Goal: Task Accomplishment & Management: Manage account settings

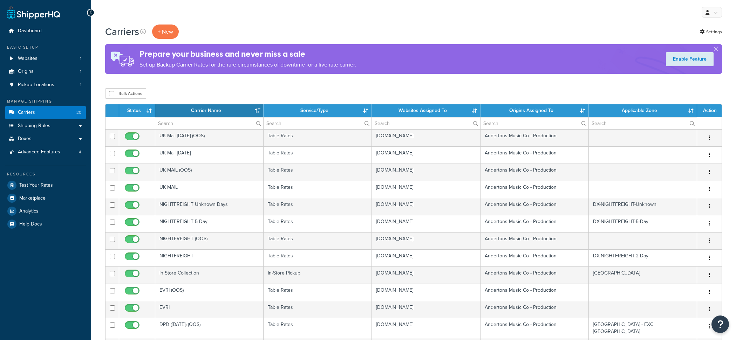
select select "15"
click at [53, 156] on link "Advanced Features 4" at bounding box center [45, 152] width 81 height 13
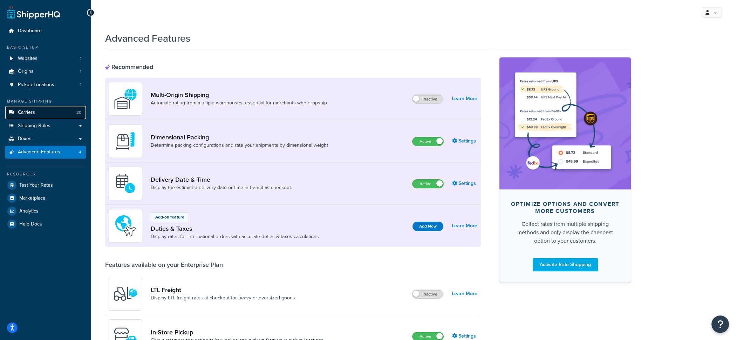
click at [64, 116] on link "Carriers 20" at bounding box center [45, 112] width 81 height 13
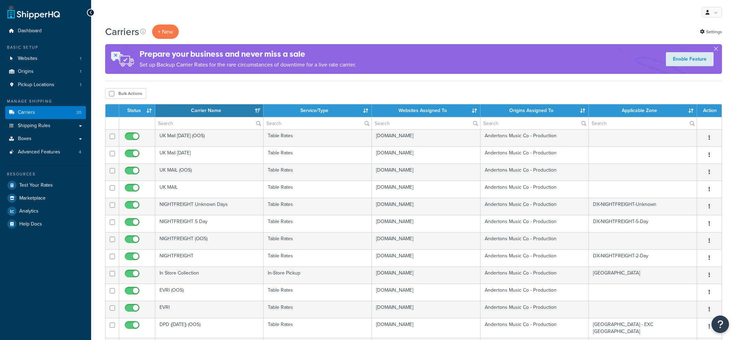
select select "15"
click at [62, 156] on link "Advanced Features 4" at bounding box center [45, 152] width 81 height 13
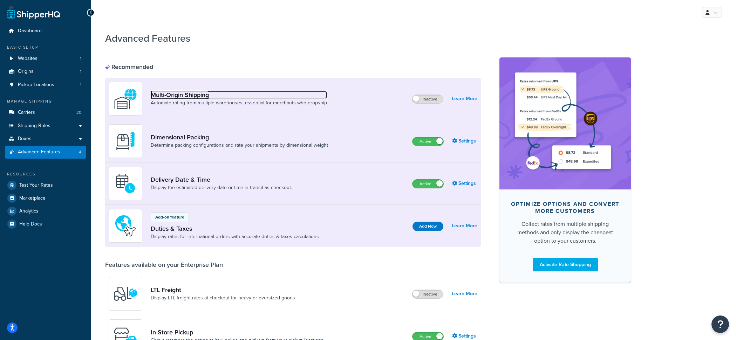
click at [204, 92] on link "Multi-Origin Shipping" at bounding box center [239, 95] width 176 height 8
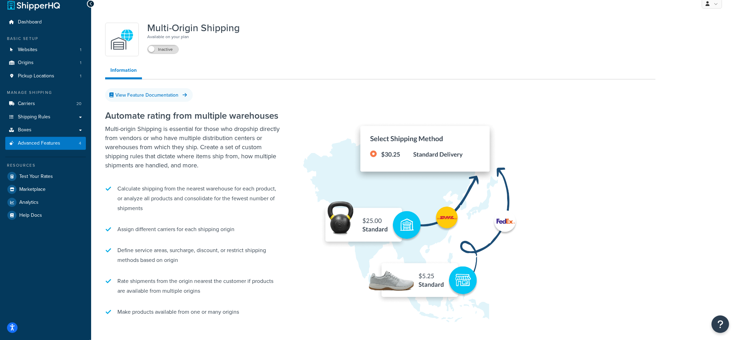
scroll to position [8, 0]
click at [44, 146] on span "Advanced Features" at bounding box center [39, 144] width 42 height 6
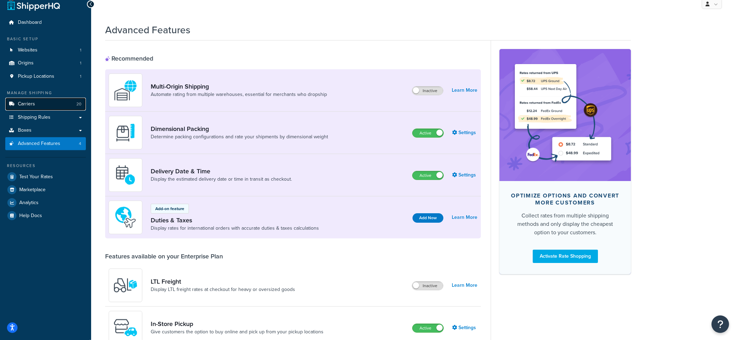
click at [55, 105] on link "Carriers 20" at bounding box center [45, 104] width 81 height 13
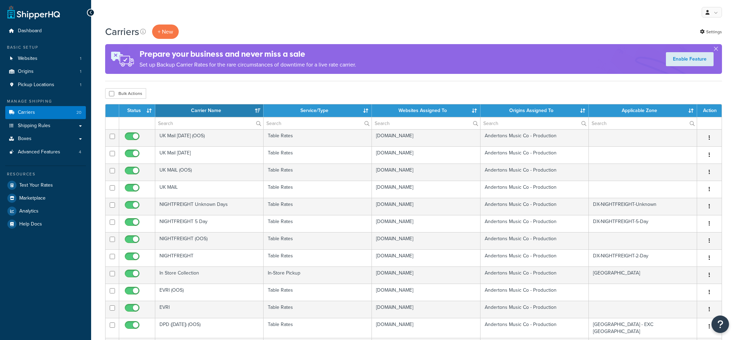
select select "15"
click at [76, 184] on link "Test Your Rates" at bounding box center [45, 185] width 81 height 13
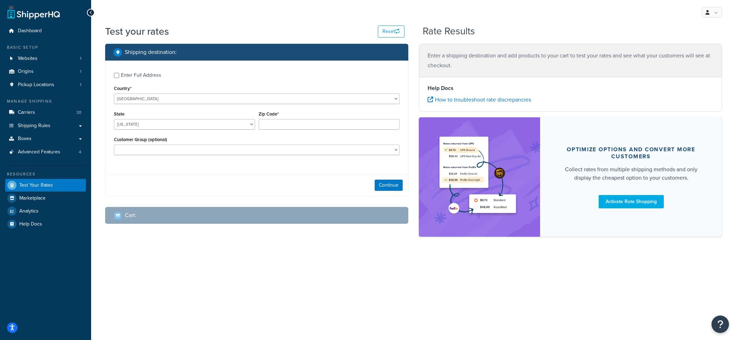
select select "GB"
click option "[GEOGRAPHIC_DATA]" at bounding box center [0, 0] width 0 height 0
type input "AL"
click at [319, 128] on input "Zip Code*" at bounding box center [329, 124] width 141 height 11
paste input "AB11 9NE"
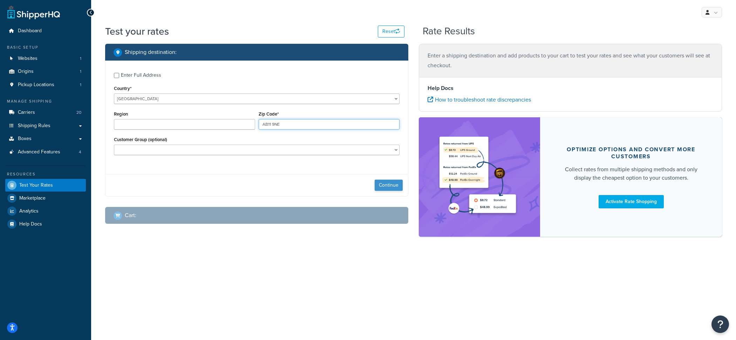
type input "AB11 9NE"
click at [387, 183] on button "Continue" at bounding box center [389, 185] width 28 height 11
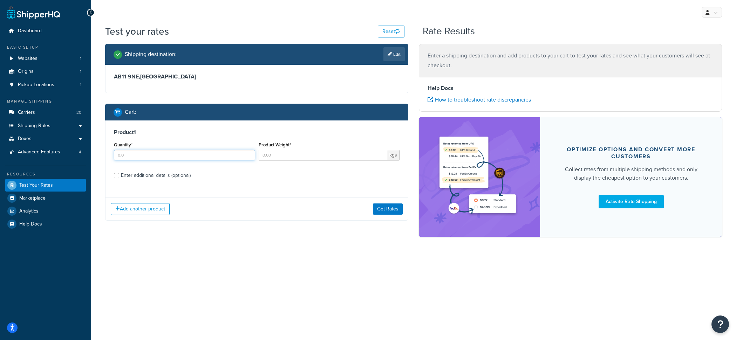
click at [209, 158] on input "Quantity*" at bounding box center [184, 155] width 141 height 11
type input "1"
click at [275, 158] on input "5" at bounding box center [323, 155] width 129 height 11
click at [282, 153] on input "5" at bounding box center [323, 155] width 129 height 11
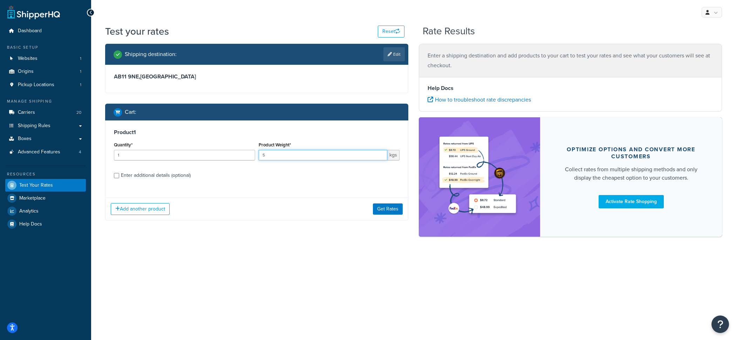
click at [282, 153] on input "5" at bounding box center [323, 155] width 129 height 11
type input "1"
type input "100"
click at [189, 179] on div "Enter additional details (optional)" at bounding box center [156, 176] width 70 height 10
click at [119, 178] on input "Enter additional details (optional)" at bounding box center [116, 175] width 5 height 5
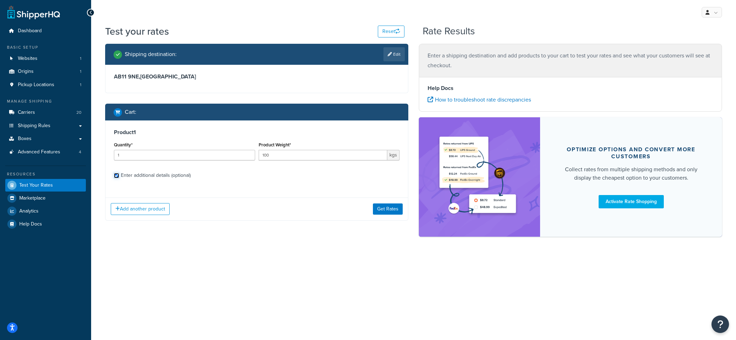
checkbox input "true"
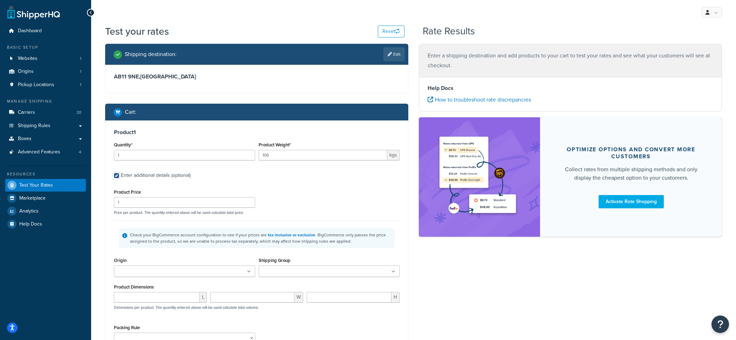
scroll to position [91, 0]
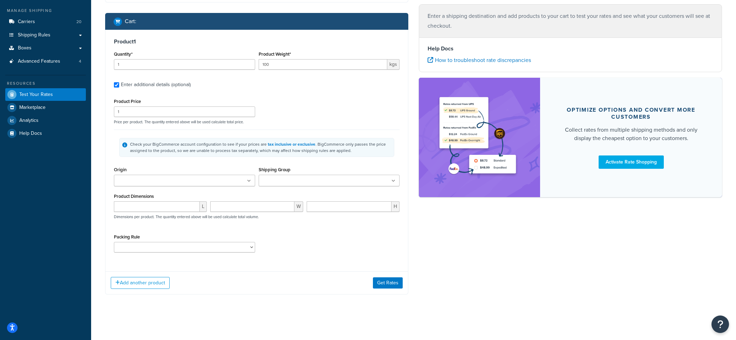
click at [384, 278] on div "Add another product Get Rates" at bounding box center [256, 283] width 302 height 23
click at [384, 288] on button "Get Rates" at bounding box center [388, 283] width 30 height 11
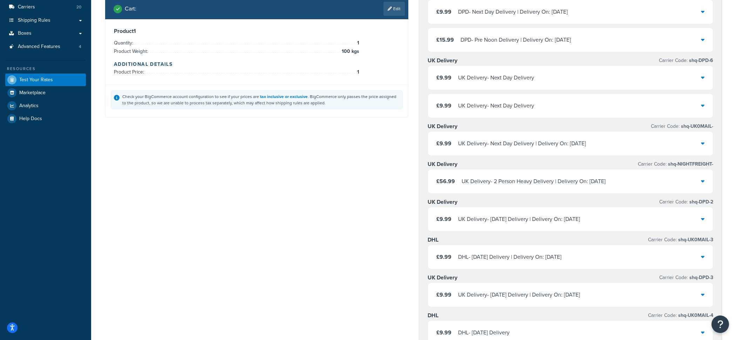
scroll to position [0, 0]
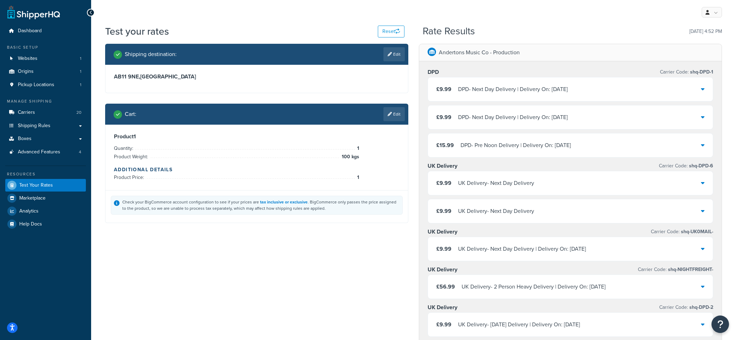
click at [64, 106] on div "Manage Shipping Carriers 20 Shipping Rules Shipping Rules All Shipping Rules 21…" at bounding box center [45, 128] width 81 height 60
click at [63, 110] on link "Carriers 20" at bounding box center [45, 112] width 81 height 13
click at [391, 112] on link "Edit" at bounding box center [393, 114] width 21 height 14
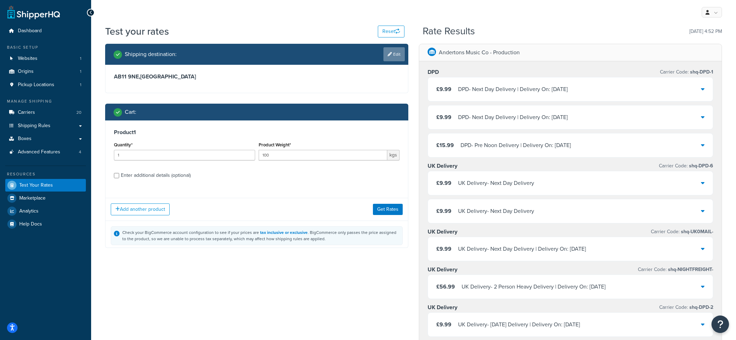
click at [401, 57] on link "Edit" at bounding box center [393, 54] width 21 height 14
select select "GB"
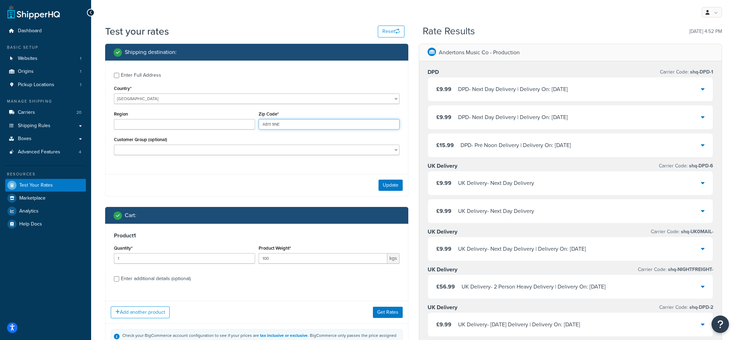
click at [285, 124] on input "AB11 9NE" at bounding box center [329, 124] width 141 height 11
paste input "GU2 7UB"
type input "GU2 7UB"
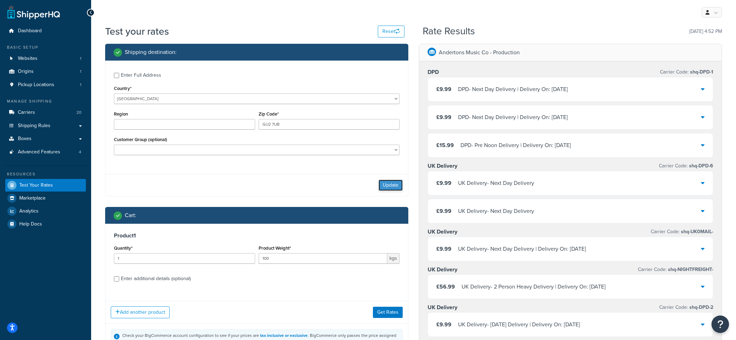
click at [387, 183] on button "Update" at bounding box center [390, 185] width 24 height 11
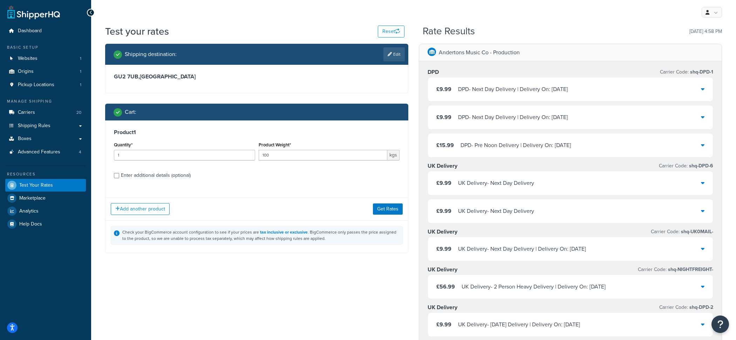
click at [371, 214] on div "Add another product Get Rates" at bounding box center [256, 209] width 302 height 23
click at [383, 214] on button "Get Rates" at bounding box center [388, 209] width 30 height 11
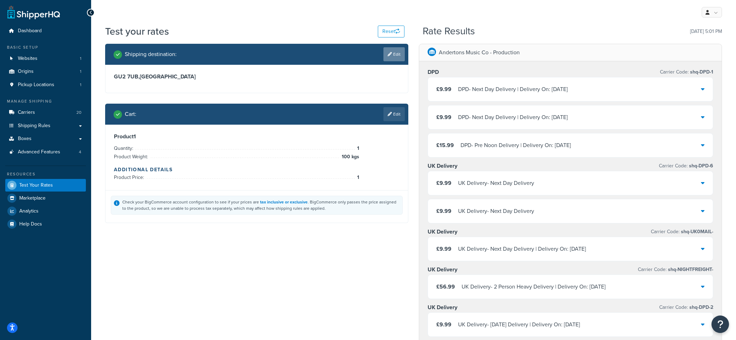
click at [396, 57] on link "Edit" at bounding box center [393, 54] width 21 height 14
select select "GB"
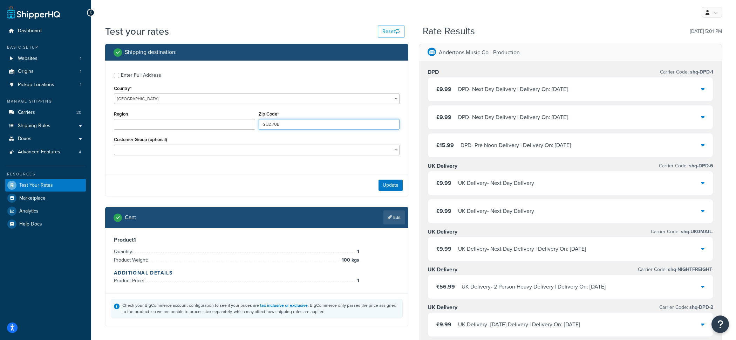
click at [287, 124] on input "GU2 7UB" at bounding box center [329, 124] width 141 height 11
paste input "DG10 9DX"
type input "DG10 9DX"
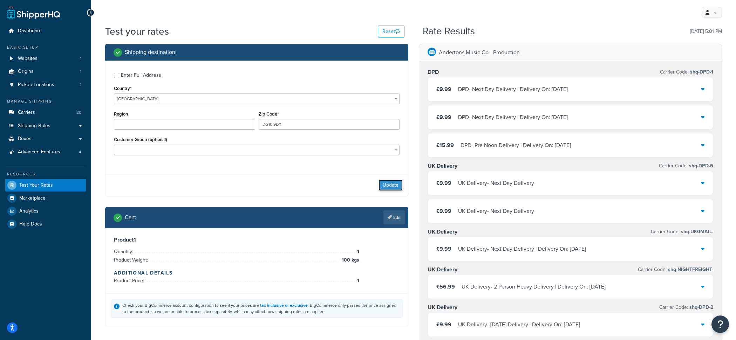
click at [394, 188] on button "Update" at bounding box center [390, 185] width 24 height 11
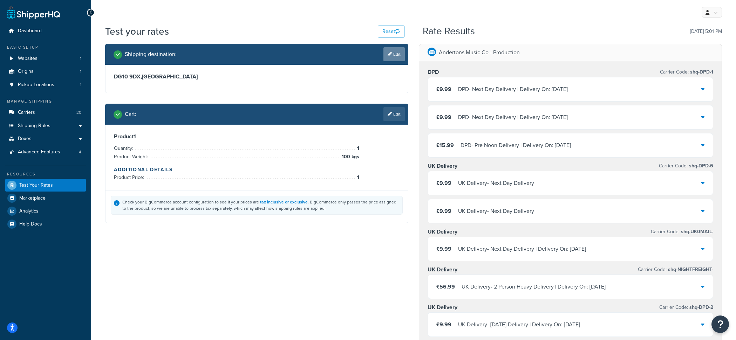
click at [396, 59] on link "Edit" at bounding box center [393, 54] width 21 height 14
select select "GB"
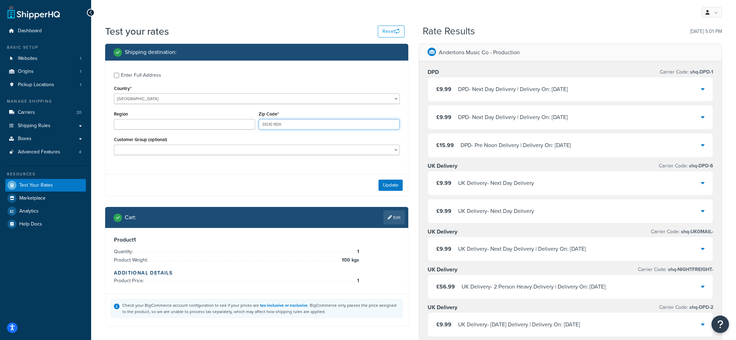
click at [298, 129] on input "DG10 9DX" at bounding box center [329, 124] width 141 height 11
paste input "AB11 9NE"
type input "AB11 9NE"
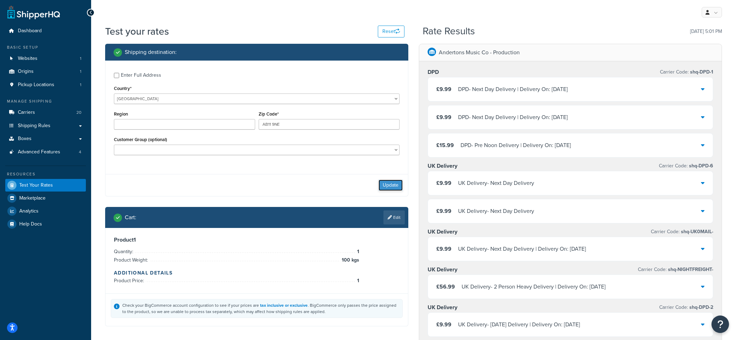
click at [382, 183] on button "Update" at bounding box center [390, 185] width 24 height 11
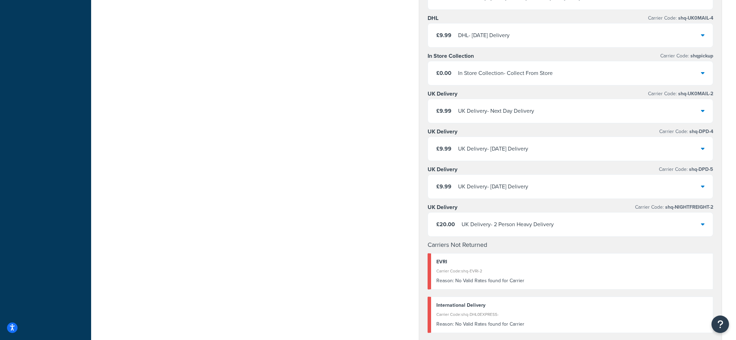
scroll to position [406, 0]
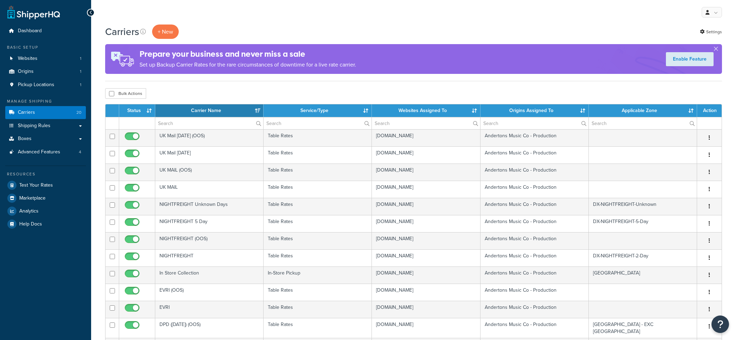
select select "15"
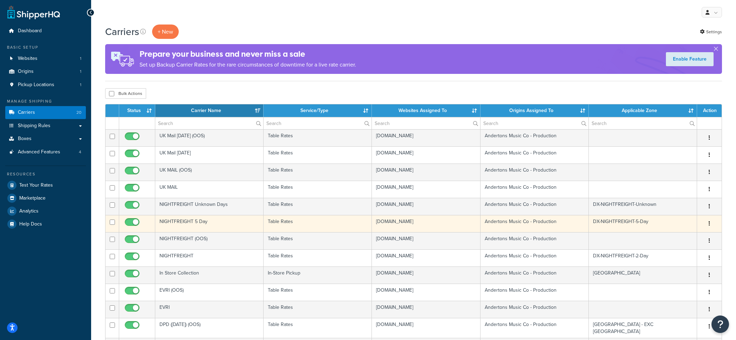
click at [202, 232] on td "NIGHTFREIGHT 5 Day" at bounding box center [209, 223] width 108 height 17
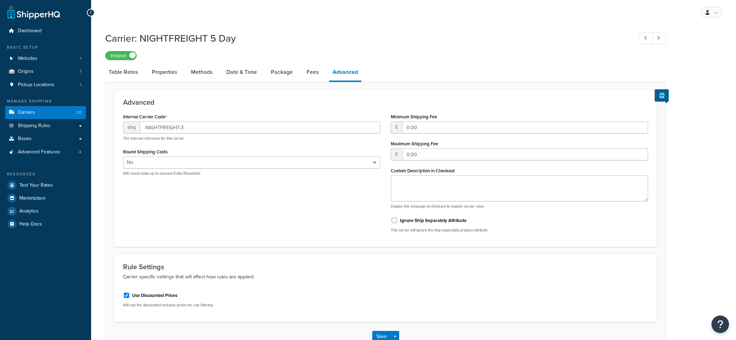
select select "false"
click at [128, 72] on link "Table Rates" at bounding box center [123, 72] width 36 height 17
select select "25"
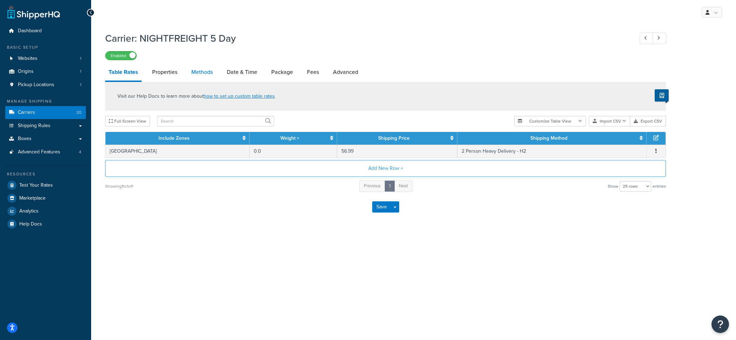
click at [199, 77] on link "Methods" at bounding box center [202, 72] width 28 height 17
select select "25"
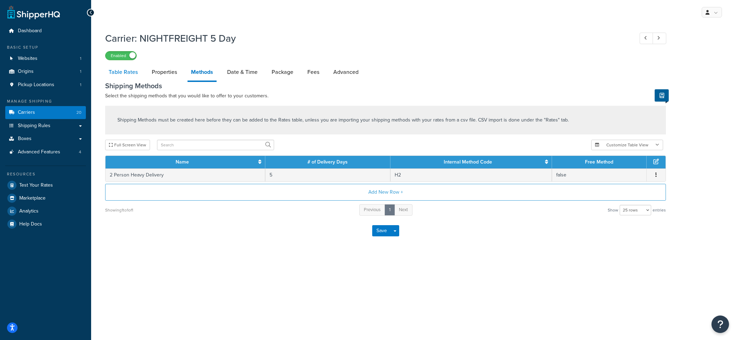
click at [120, 74] on link "Table Rates" at bounding box center [123, 72] width 36 height 17
select select "25"
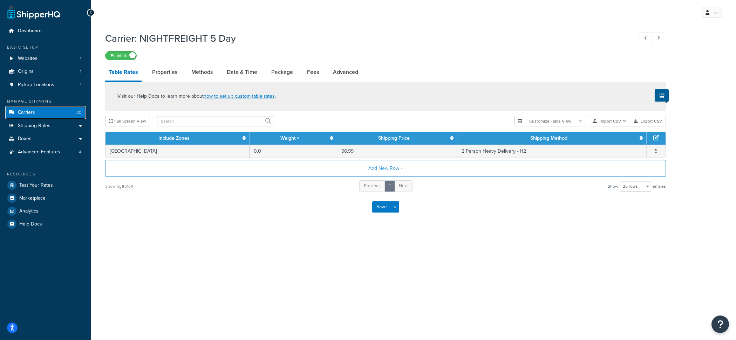
click at [68, 115] on link "Carriers 20" at bounding box center [45, 112] width 81 height 13
click at [355, 77] on link "Advanced" at bounding box center [345, 72] width 32 height 17
select select "false"
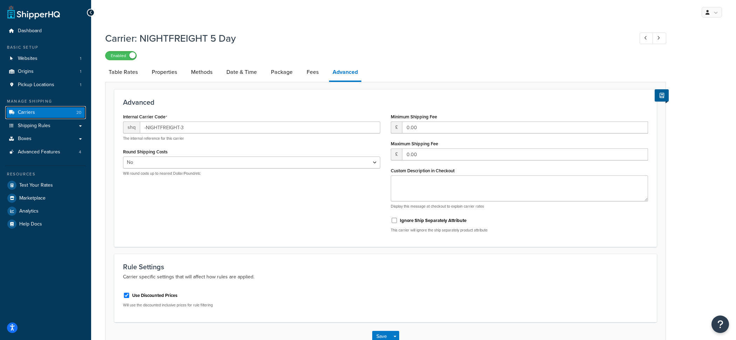
click at [61, 115] on link "Carriers 20" at bounding box center [45, 112] width 81 height 13
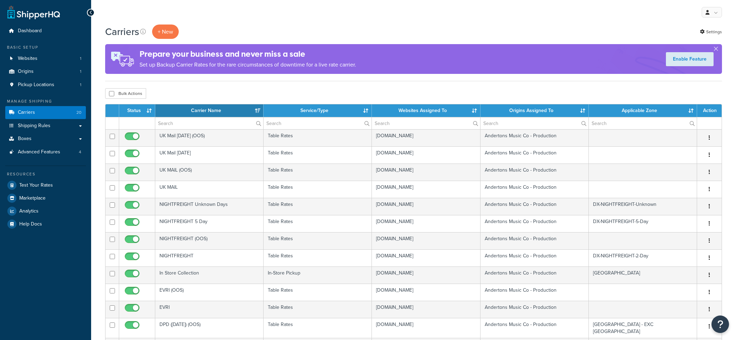
select select "15"
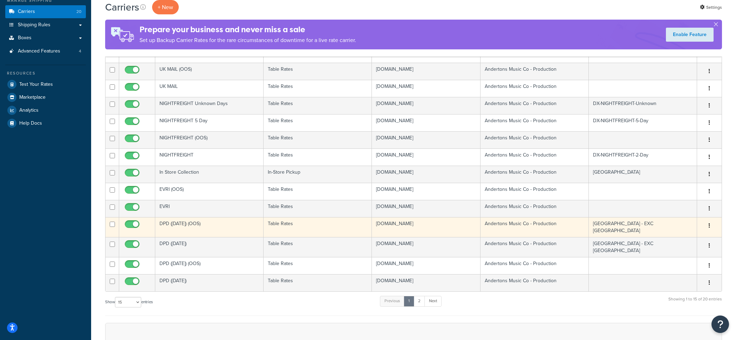
scroll to position [74, 0]
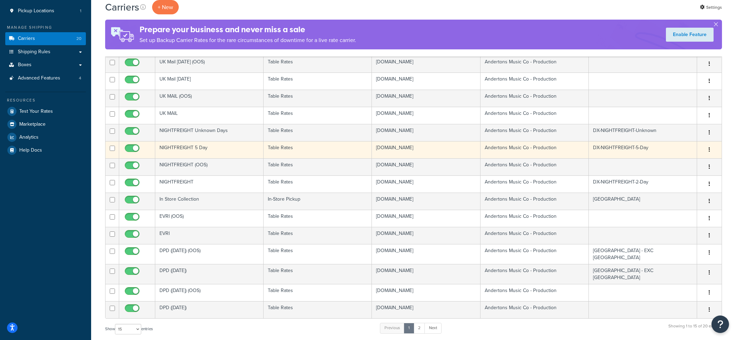
click at [225, 158] on td "NIGHTFREIGHT 5 Day" at bounding box center [209, 149] width 108 height 17
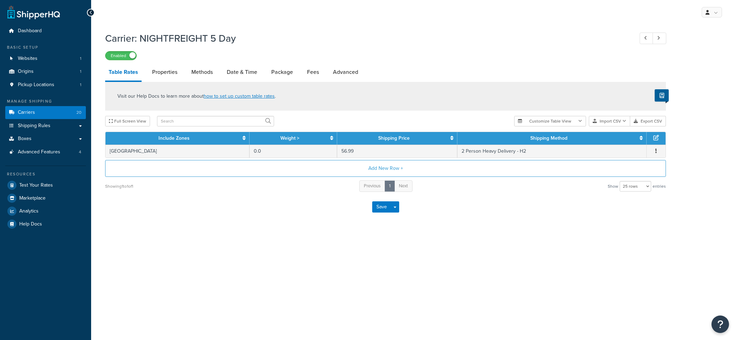
select select "25"
click at [357, 71] on link "Advanced" at bounding box center [345, 72] width 32 height 17
select select "false"
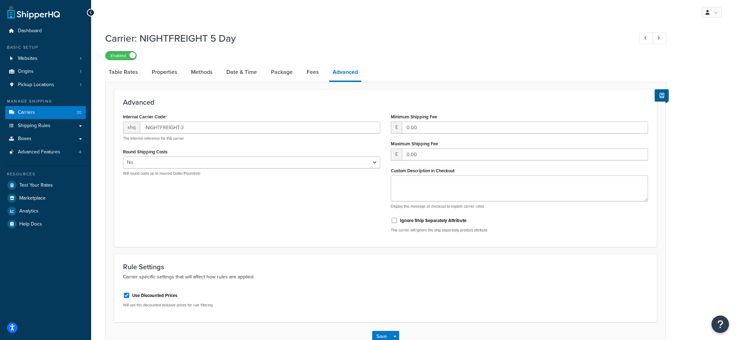
click at [134, 80] on link "Table Rates" at bounding box center [123, 72] width 36 height 17
select select "25"
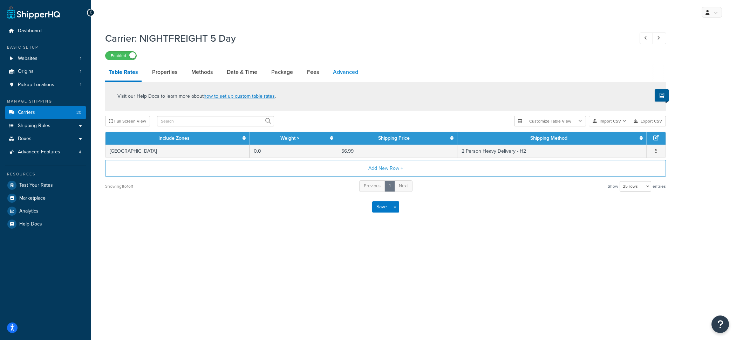
click at [343, 70] on link "Advanced" at bounding box center [345, 72] width 32 height 17
select select "false"
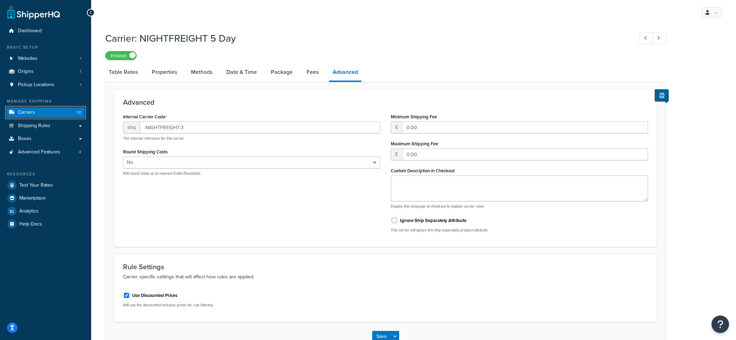
click at [76, 115] on link "Carriers 20" at bounding box center [45, 112] width 81 height 13
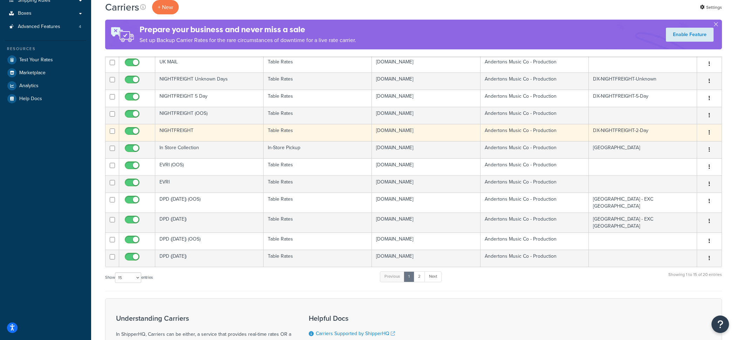
scroll to position [191, 0]
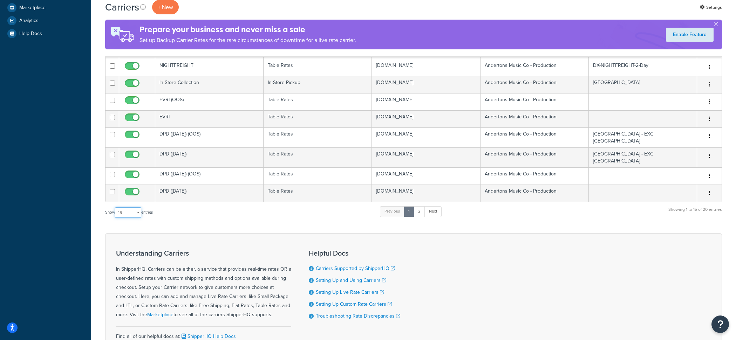
select select "50"
click option "50" at bounding box center [0, 0] width 0 height 0
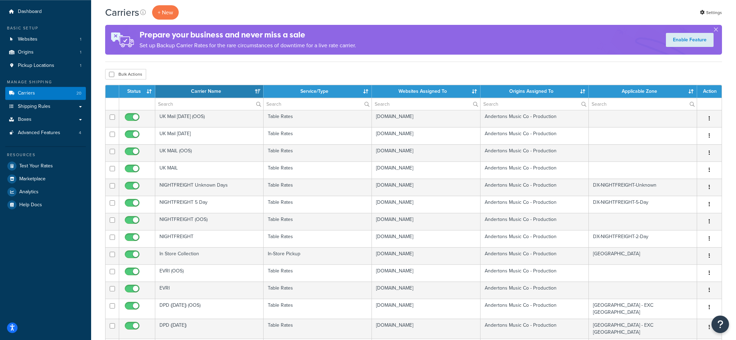
scroll to position [24, 0]
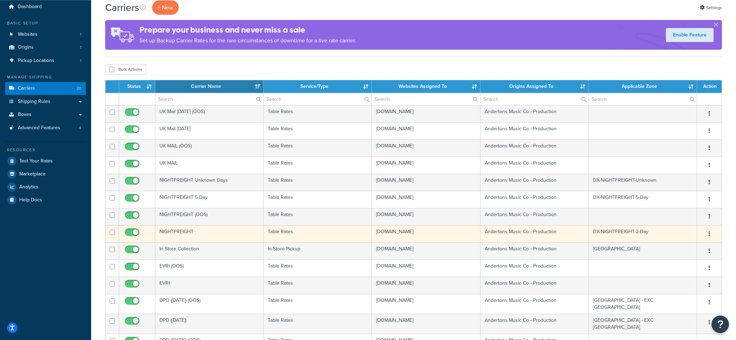
click at [219, 243] on td "NIGHTFREIGHT" at bounding box center [209, 233] width 108 height 17
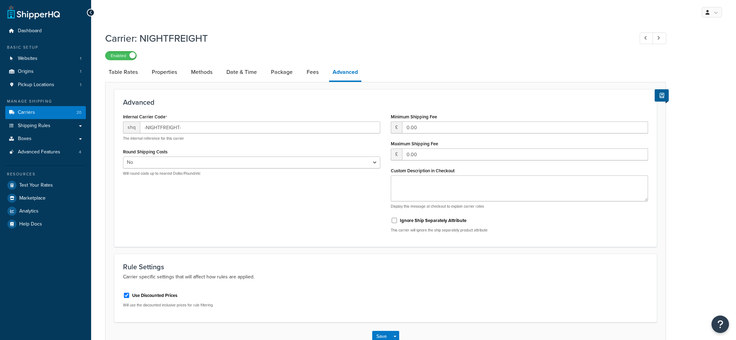
select select "false"
click at [75, 111] on link "Carriers 20" at bounding box center [45, 112] width 81 height 13
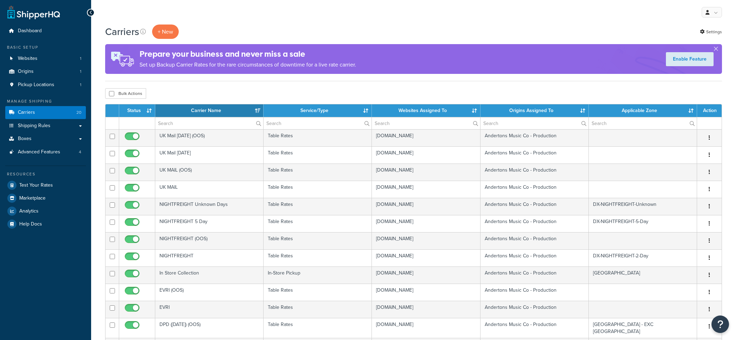
select select "15"
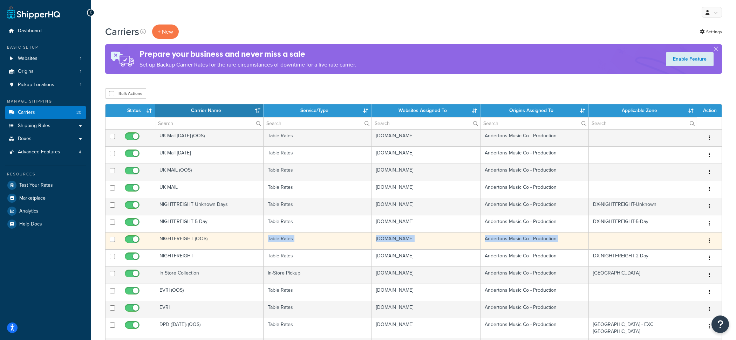
drag, startPoint x: 234, startPoint y: 276, endPoint x: 306, endPoint y: 251, distance: 76.0
click at [306, 251] on tbody "UK Mail Saturday (OOS) Table Rates andertons-music-co-store-1.mybigcommerce.com…" at bounding box center [413, 260] width 616 height 263
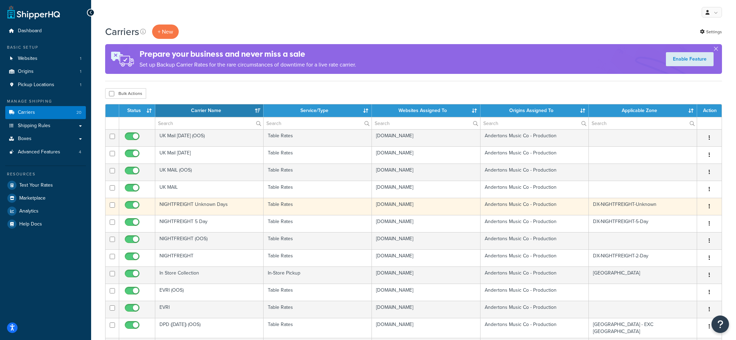
click at [235, 215] on td "NIGHTFREIGHT Unknown Days" at bounding box center [209, 206] width 108 height 17
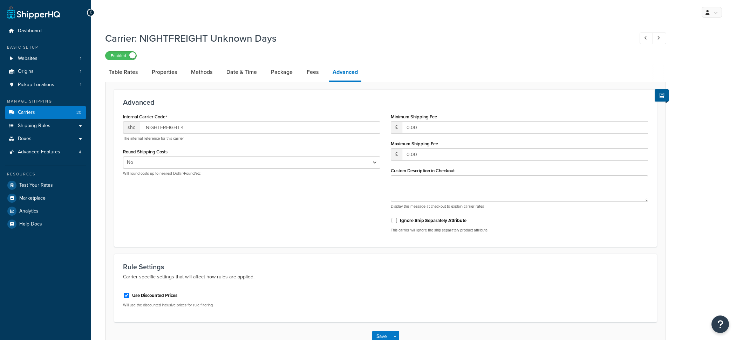
select select "false"
click at [53, 115] on link "Carriers 20" at bounding box center [45, 112] width 81 height 13
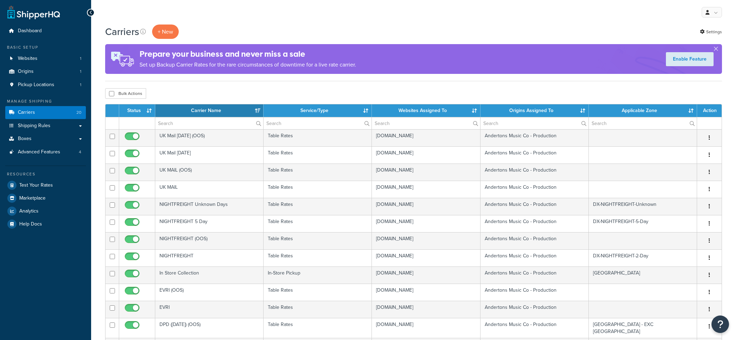
select select "15"
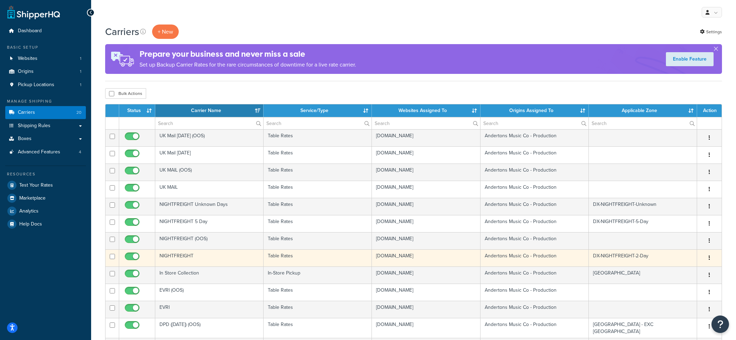
click at [230, 267] on td "NIGHTFREIGHT" at bounding box center [209, 258] width 108 height 17
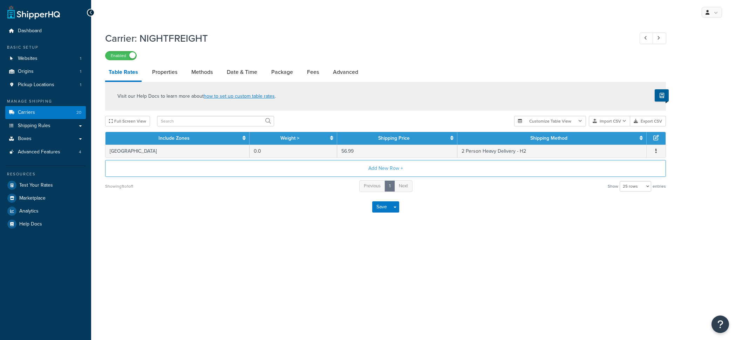
select select "25"
click at [352, 73] on link "Advanced" at bounding box center [345, 72] width 32 height 17
select select "false"
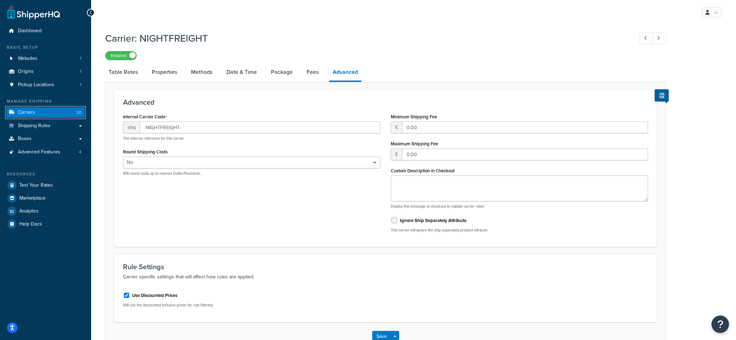
click at [77, 115] on span "20" at bounding box center [78, 113] width 5 height 6
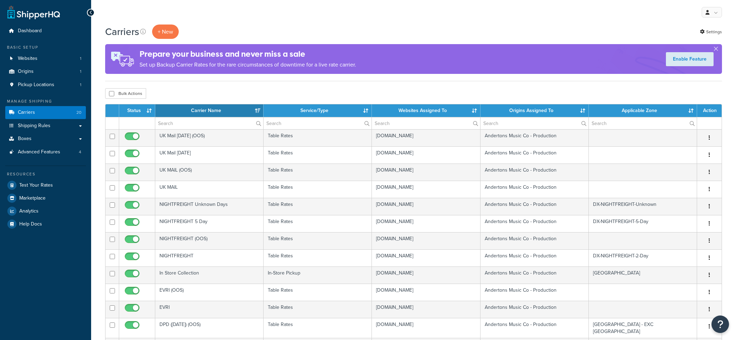
select select "15"
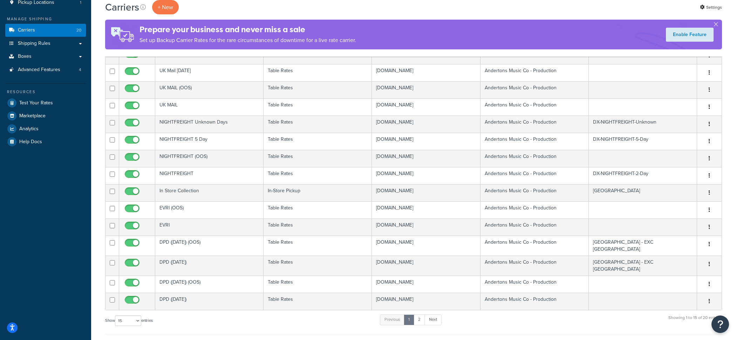
scroll to position [97, 0]
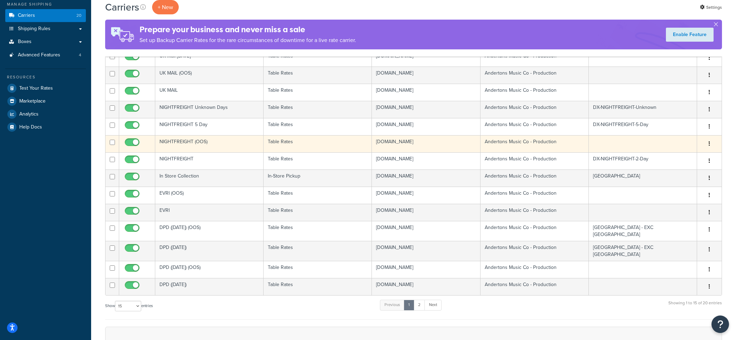
click at [230, 152] on td "NIGHTFREIGHT (OOS)" at bounding box center [209, 143] width 108 height 17
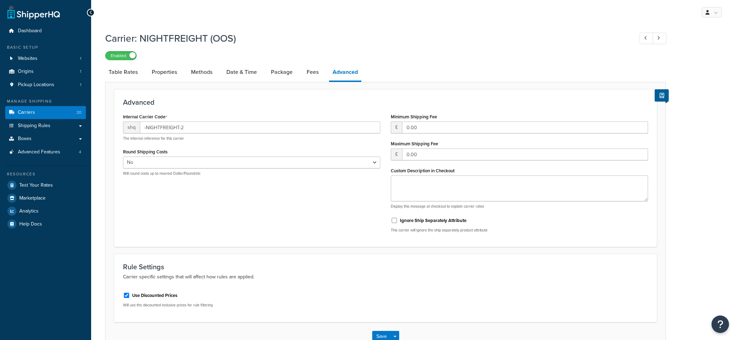
select select "false"
click at [80, 110] on span "20" at bounding box center [78, 113] width 5 height 6
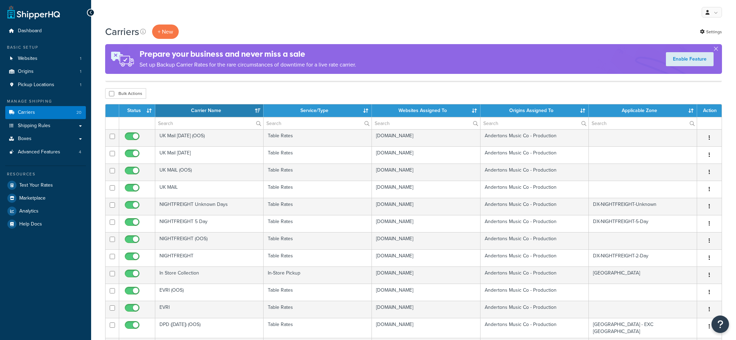
select select "15"
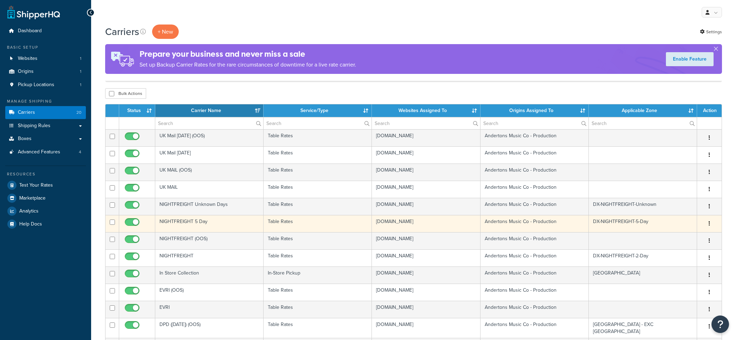
scroll to position [34, 0]
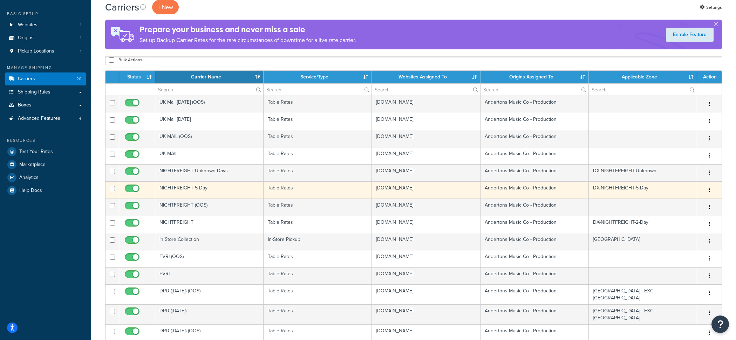
click at [222, 199] on td "NIGHTFREIGHT 5 Day" at bounding box center [209, 190] width 108 height 17
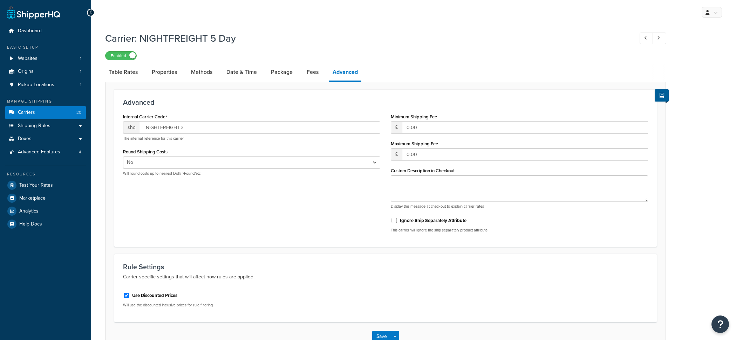
select select "false"
click at [66, 117] on link "Carriers 20" at bounding box center [45, 112] width 81 height 13
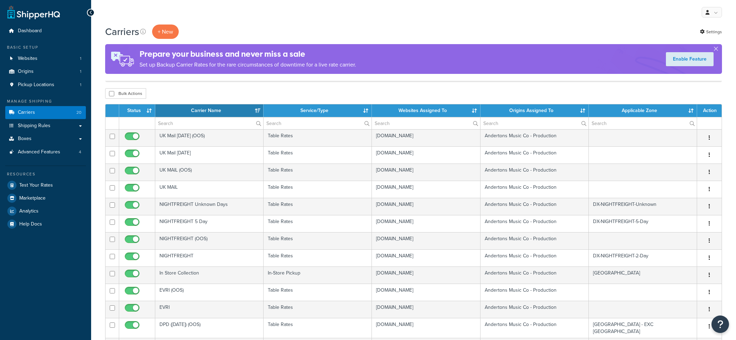
select select "15"
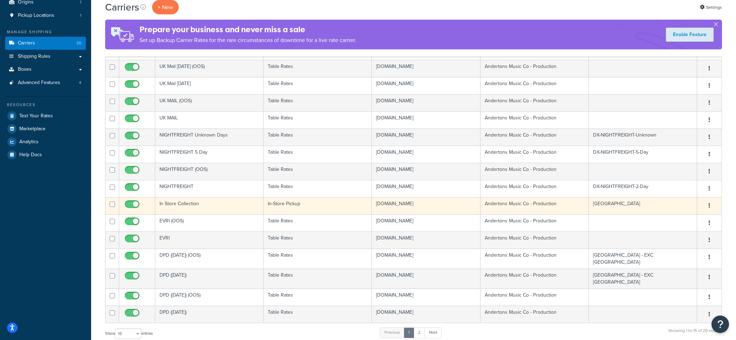
scroll to position [67, 0]
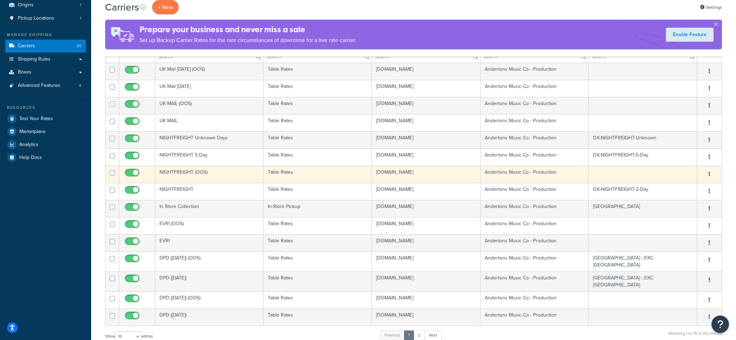
click at [224, 183] on td "NIGHTFREIGHT (OOS)" at bounding box center [209, 174] width 108 height 17
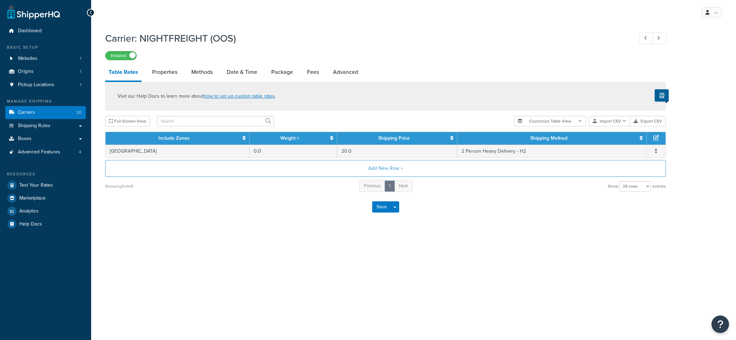
select select "25"
click at [348, 70] on link "Advanced" at bounding box center [345, 72] width 32 height 17
select select "false"
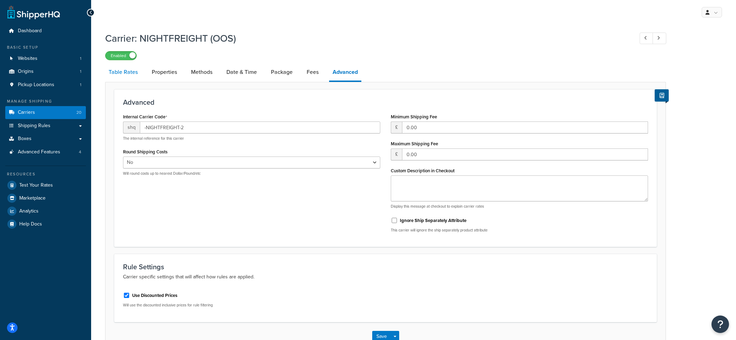
click at [125, 72] on link "Table Rates" at bounding box center [123, 72] width 36 height 17
select select "25"
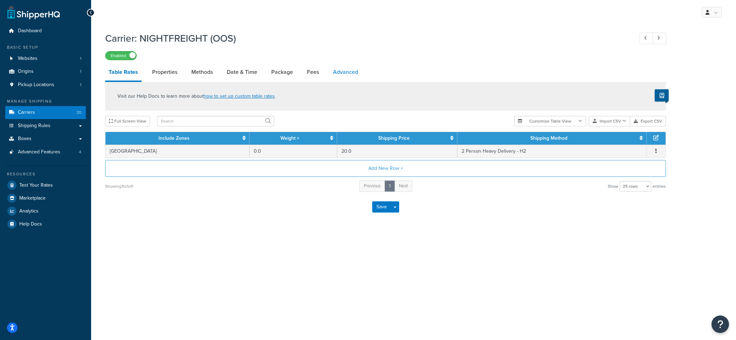
click at [357, 73] on link "Advanced" at bounding box center [345, 72] width 32 height 17
select select "false"
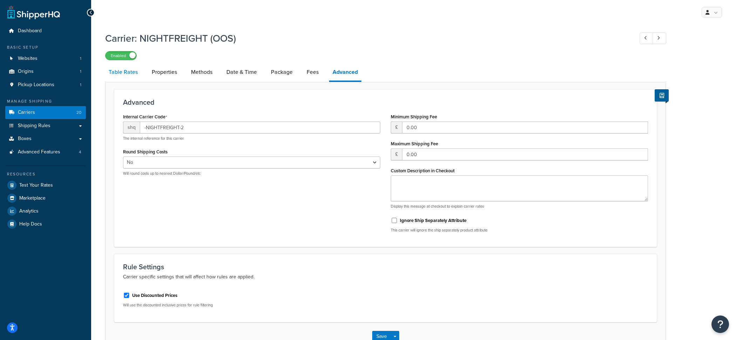
click at [125, 72] on link "Table Rates" at bounding box center [123, 72] width 36 height 17
select select "25"
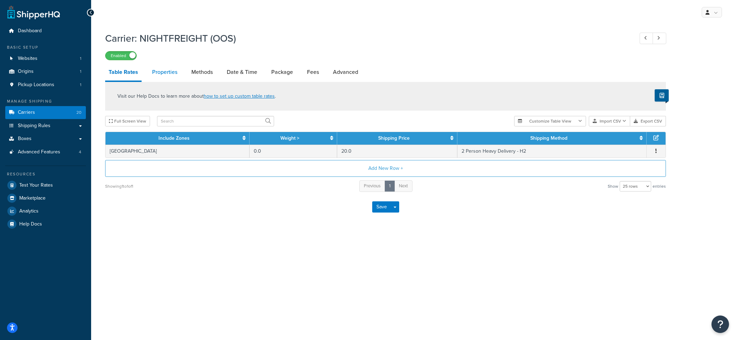
click at [165, 74] on link "Properties" at bounding box center [165, 72] width 32 height 17
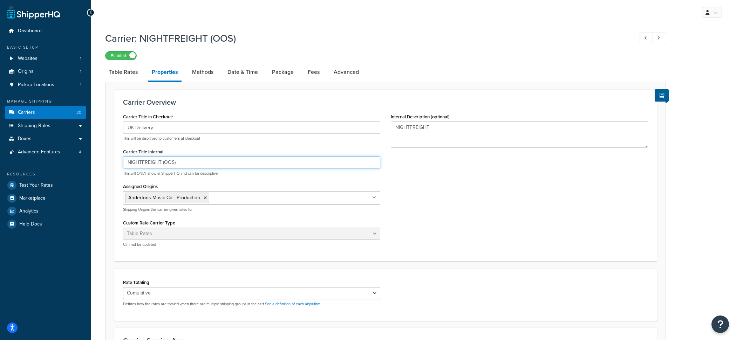
click at [202, 160] on input "NIGHTFREIGHT (OOS)" at bounding box center [251, 163] width 257 height 12
click at [357, 81] on link "Advanced" at bounding box center [346, 72] width 32 height 17
select select "false"
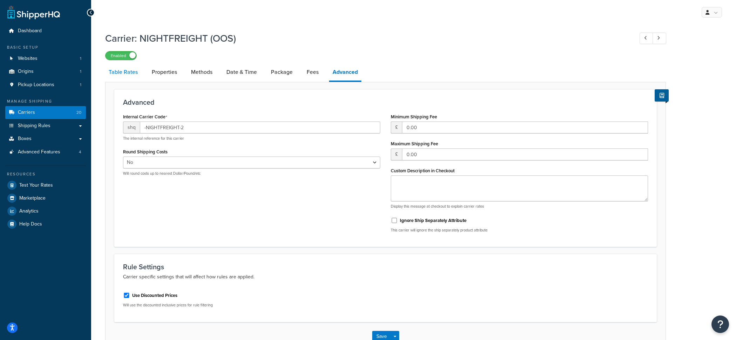
click at [123, 75] on link "Table Rates" at bounding box center [123, 72] width 36 height 17
select select "25"
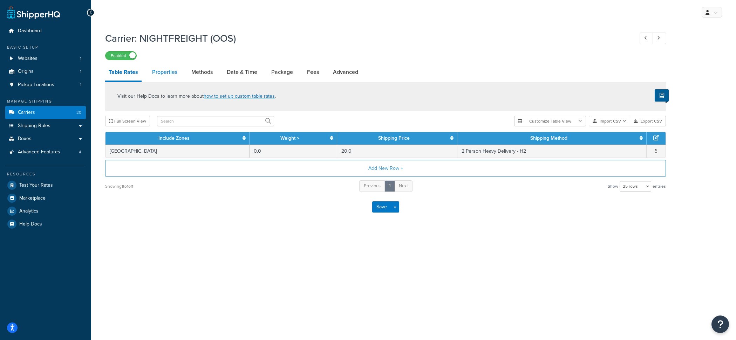
click at [174, 80] on link "Properties" at bounding box center [165, 72] width 32 height 17
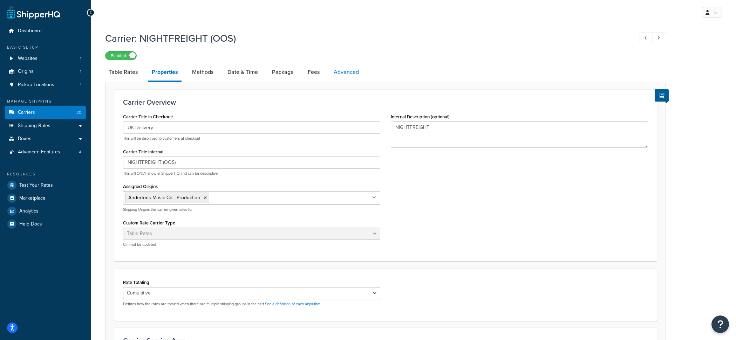
click at [344, 76] on link "Advanced" at bounding box center [346, 72] width 32 height 17
select select "false"
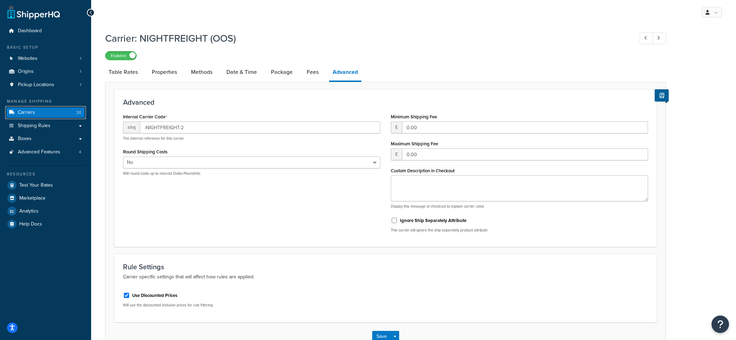
click at [80, 113] on span "20" at bounding box center [78, 113] width 5 height 6
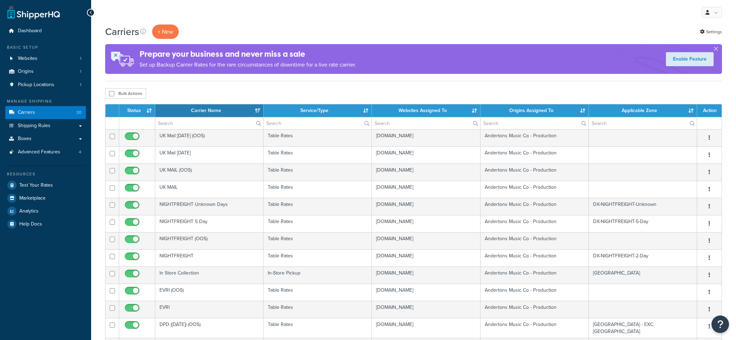
select select "15"
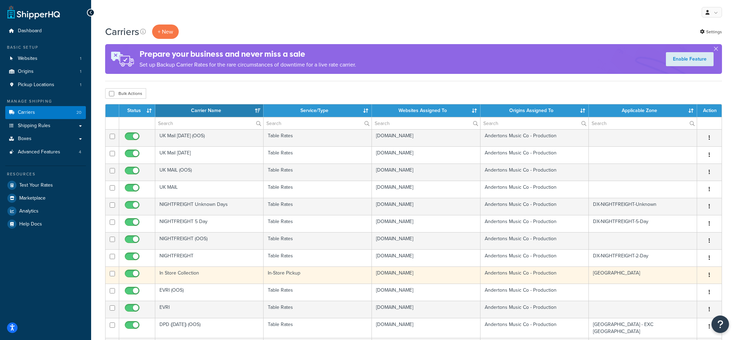
scroll to position [25, 0]
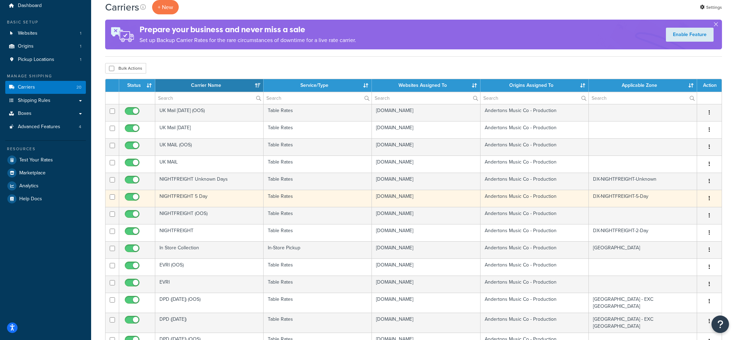
click at [252, 207] on td "NIGHTFREIGHT 5 Day" at bounding box center [209, 198] width 108 height 17
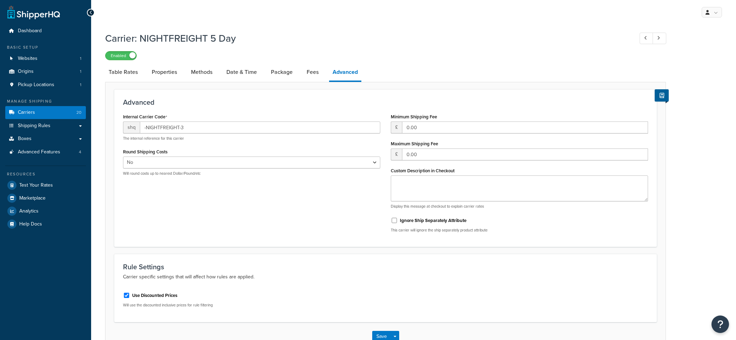
select select "false"
click at [134, 79] on link "Table Rates" at bounding box center [123, 72] width 36 height 17
select select "25"
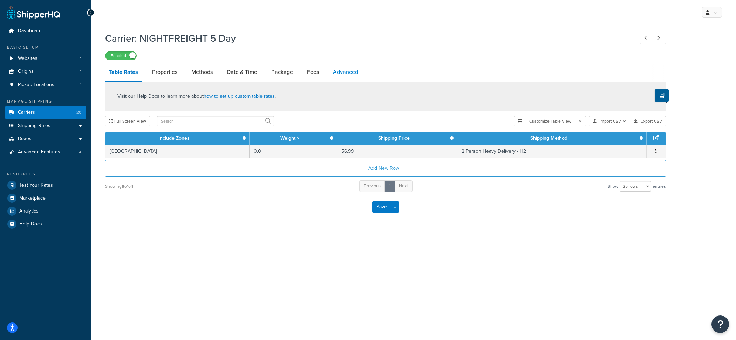
click at [341, 76] on link "Advanced" at bounding box center [345, 72] width 32 height 17
select select "false"
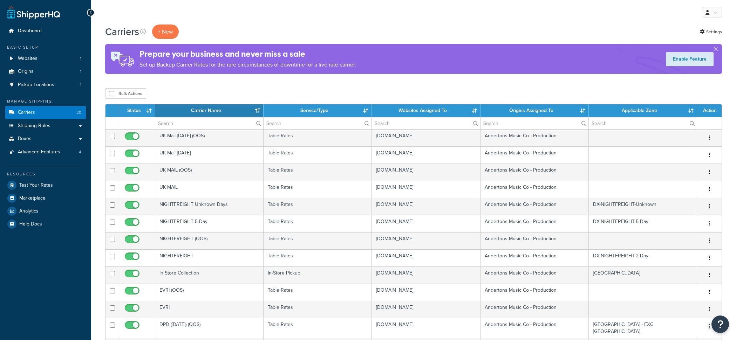
select select "15"
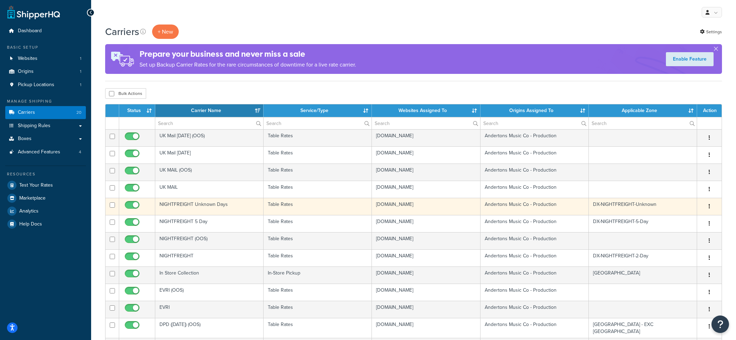
click at [231, 215] on td "NIGHTFREIGHT Unknown Days" at bounding box center [209, 206] width 108 height 17
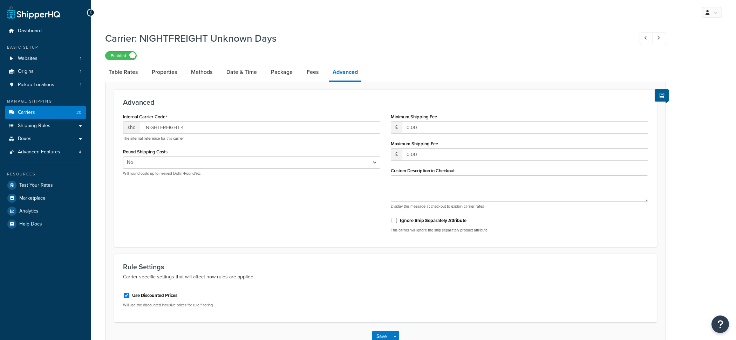
select select "false"
click at [76, 110] on link "Carriers 20" at bounding box center [45, 112] width 81 height 13
click at [122, 76] on link "Table Rates" at bounding box center [123, 72] width 36 height 17
select select "25"
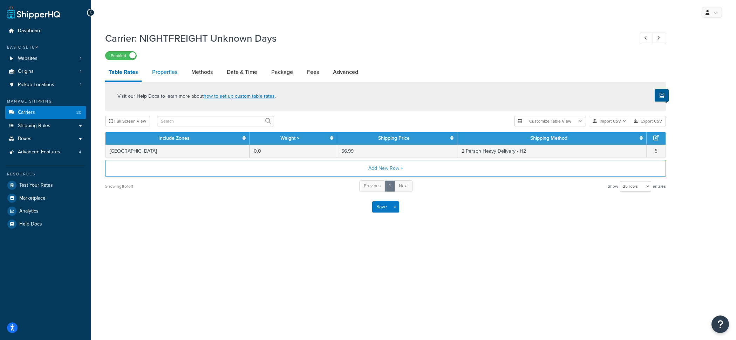
click at [166, 68] on link "Properties" at bounding box center [165, 72] width 32 height 17
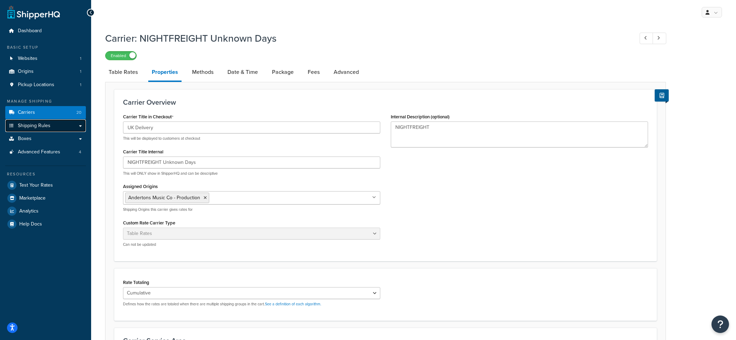
click at [57, 127] on link "Shipping Rules" at bounding box center [45, 126] width 81 height 13
click at [206, 162] on input "NIGHTFREIGHT Unknown Days" at bounding box center [251, 163] width 257 height 12
click at [47, 114] on link "Carriers 20" at bounding box center [45, 112] width 81 height 13
click at [347, 75] on link "Advanced" at bounding box center [346, 72] width 32 height 17
select select "false"
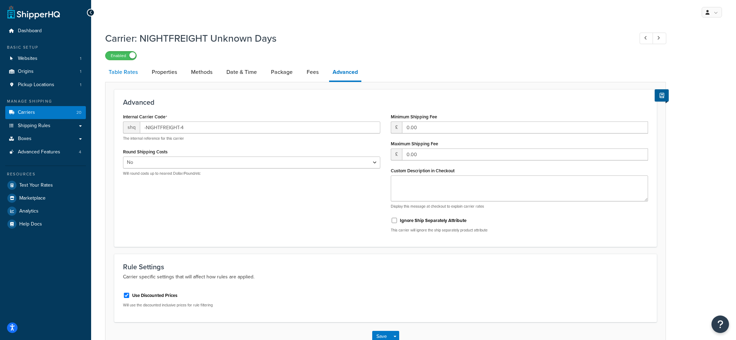
click at [136, 71] on link "Table Rates" at bounding box center [123, 72] width 36 height 17
select select "25"
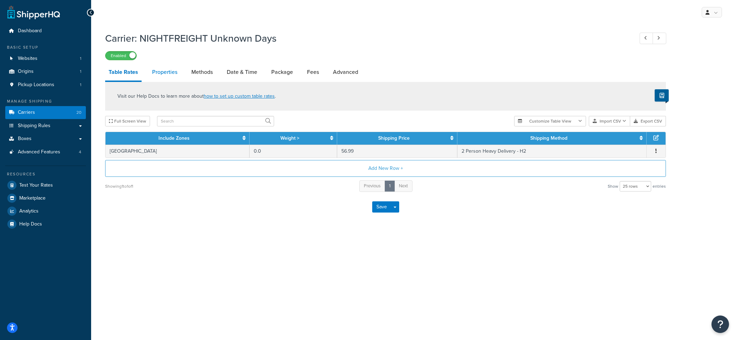
click at [164, 77] on link "Properties" at bounding box center [165, 72] width 32 height 17
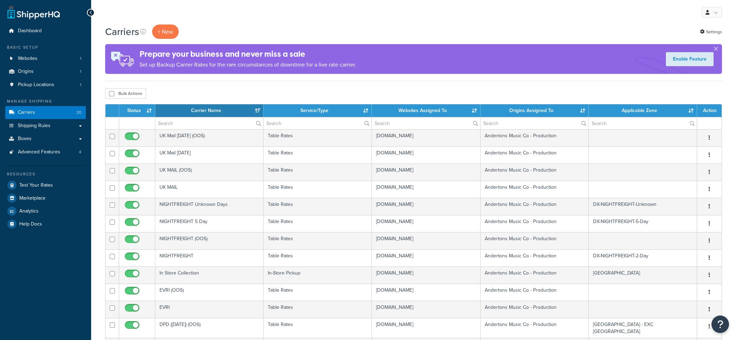
select select "15"
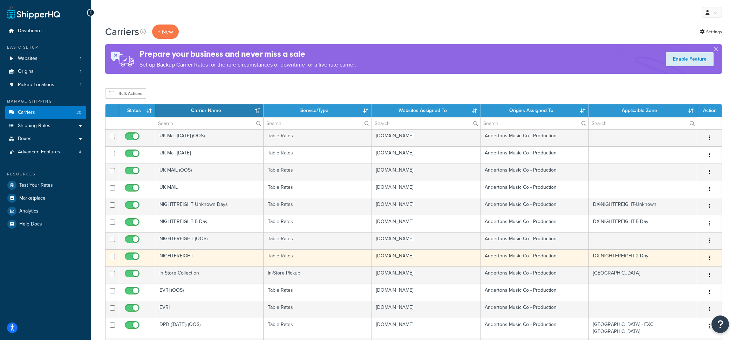
click at [226, 267] on td "NIGHTFREIGHT" at bounding box center [209, 258] width 108 height 17
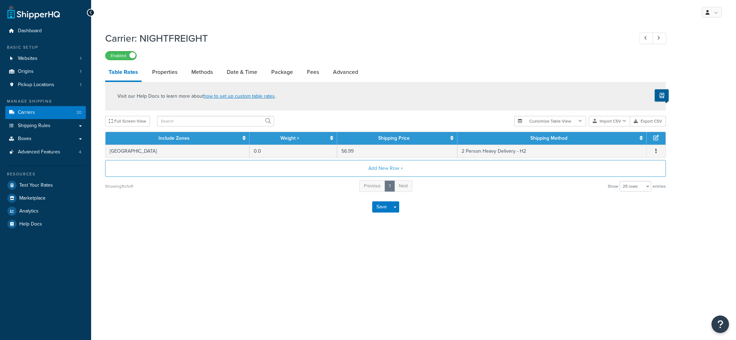
select select "25"
click at [339, 73] on link "Advanced" at bounding box center [345, 72] width 32 height 17
select select "false"
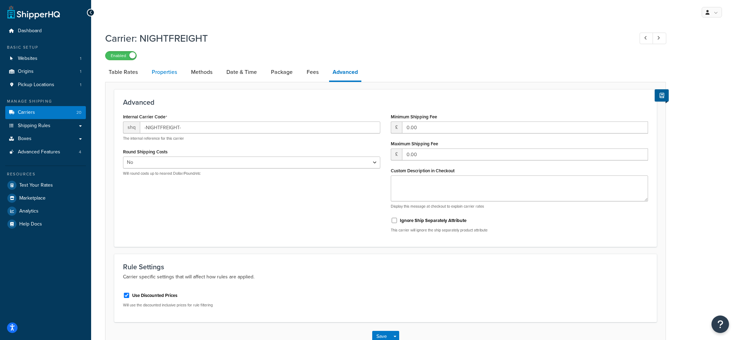
click at [165, 71] on link "Properties" at bounding box center [164, 72] width 32 height 17
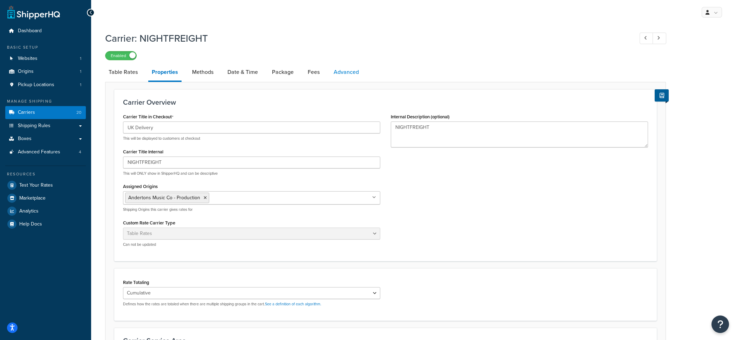
click at [353, 72] on link "Advanced" at bounding box center [346, 72] width 32 height 17
select select "false"
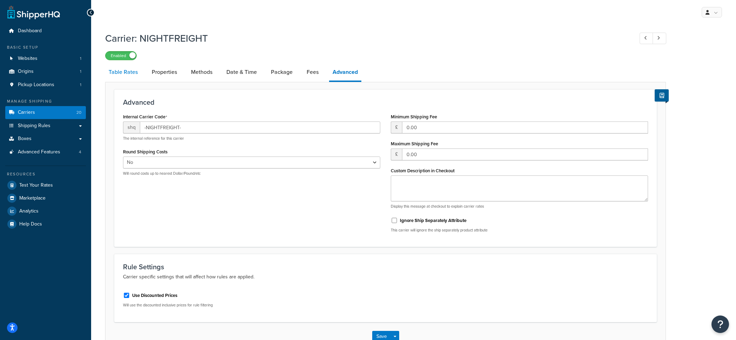
click at [132, 72] on link "Table Rates" at bounding box center [123, 72] width 36 height 17
select select "25"
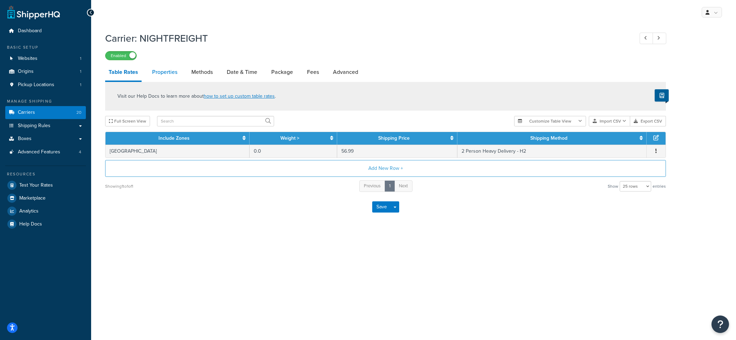
click at [160, 79] on link "Properties" at bounding box center [165, 72] width 32 height 17
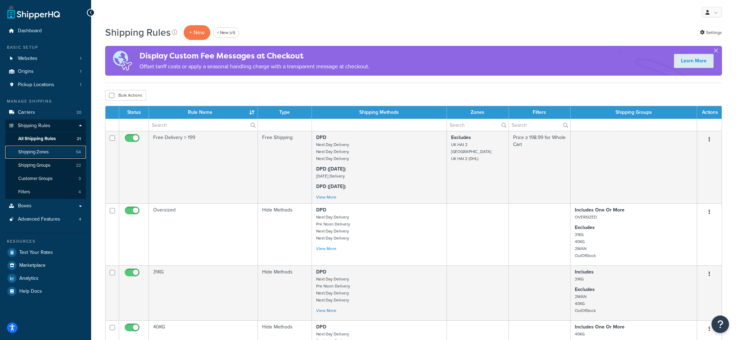
click at [66, 153] on link "Shipping Zones 54" at bounding box center [45, 152] width 81 height 13
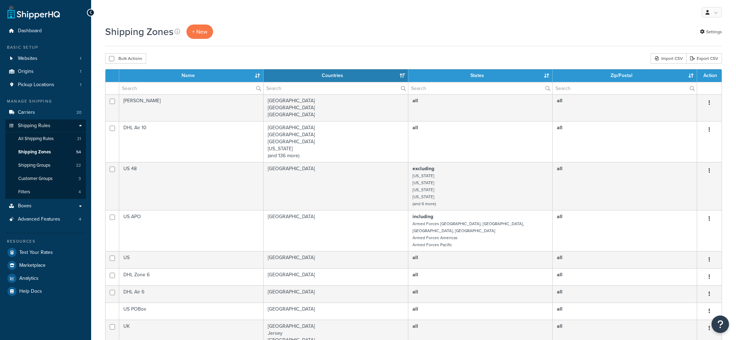
select select "15"
click at [194, 87] on input "text" at bounding box center [191, 88] width 144 height 12
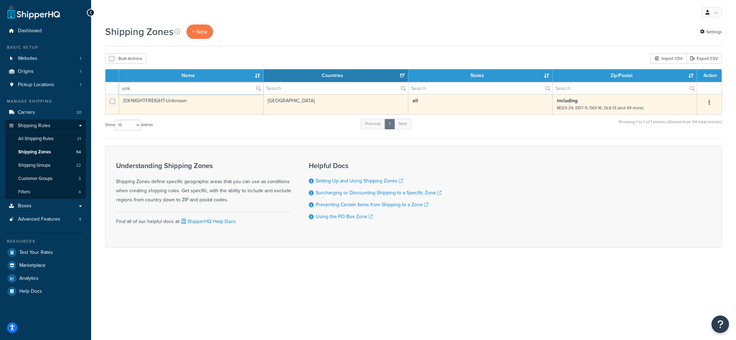
type input "unk"
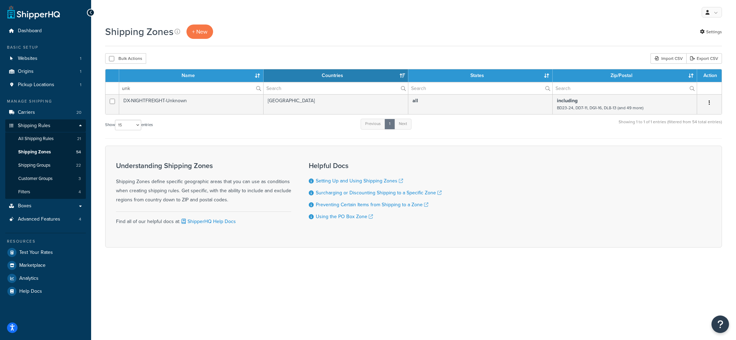
click at [222, 105] on td "DX-NIGHTFREIGHT-Unknown" at bounding box center [191, 104] width 144 height 20
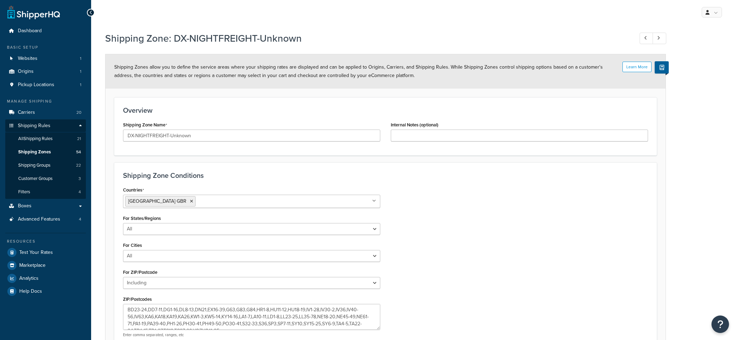
select select "including"
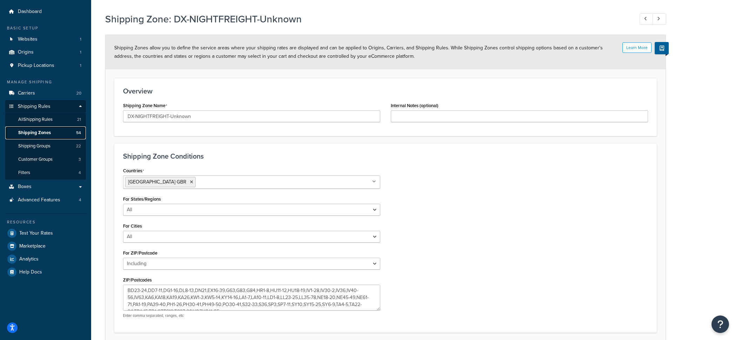
click at [57, 136] on link "Shipping Zones 54" at bounding box center [45, 133] width 81 height 13
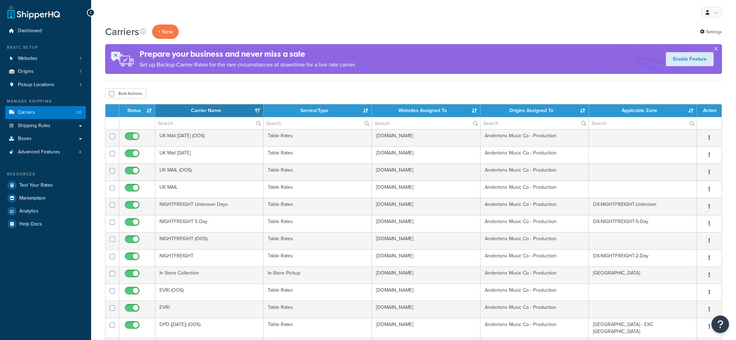
select select "15"
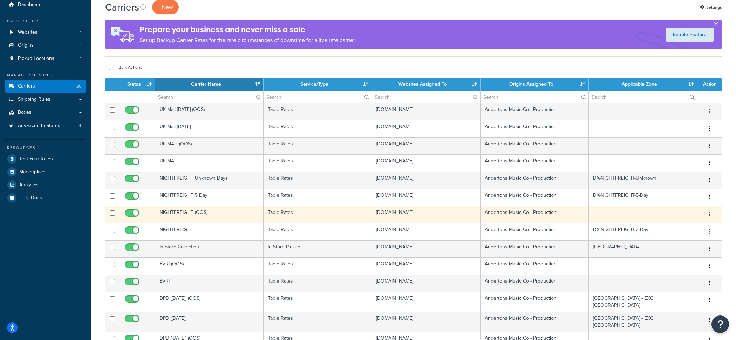
scroll to position [28, 0]
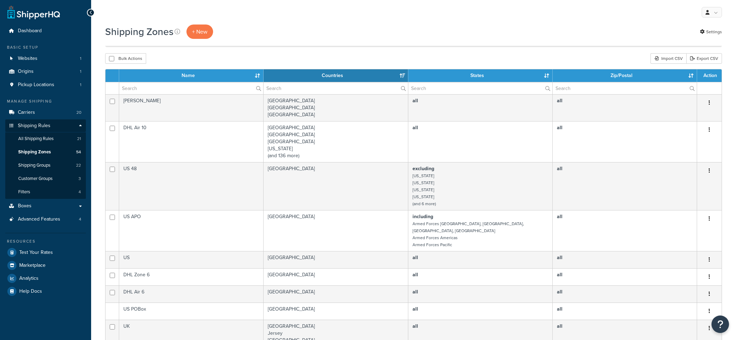
select select "15"
click at [171, 90] on input "text" at bounding box center [191, 88] width 144 height 12
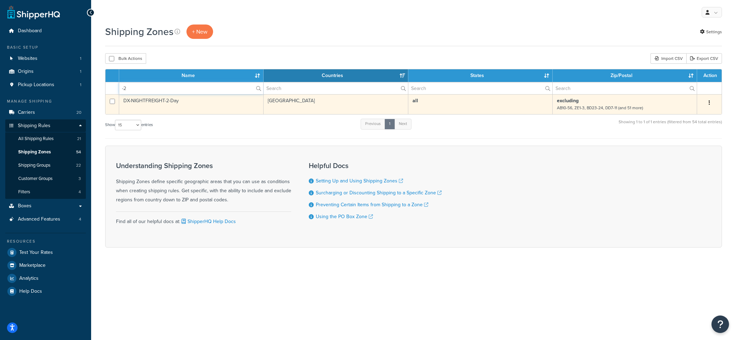
type input "-2"
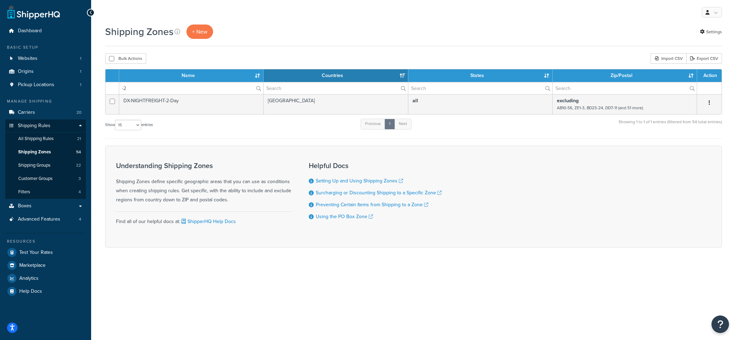
click at [179, 111] on td "DX-NIGHTFREIGHT-2-Day" at bounding box center [191, 104] width 144 height 20
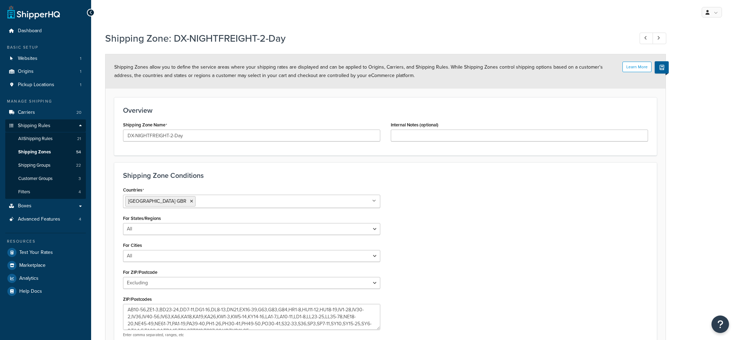
select select "excluding"
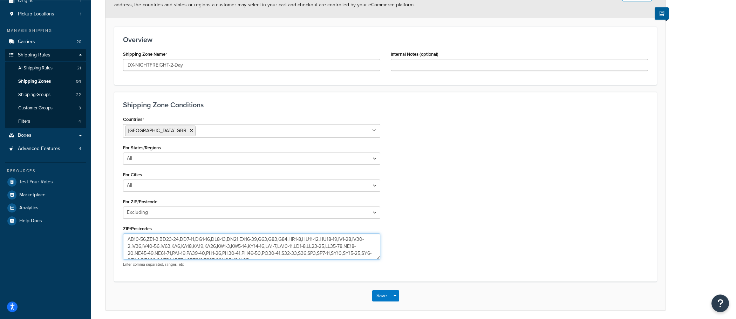
click at [224, 254] on textarea "AB10-56,ZE1-3,BD23-24,DD7-11,DG1-16,DL8-13,DN21,EX16-39,G63,G83,G84,HR1-8,HU11-…" at bounding box center [251, 246] width 257 height 26
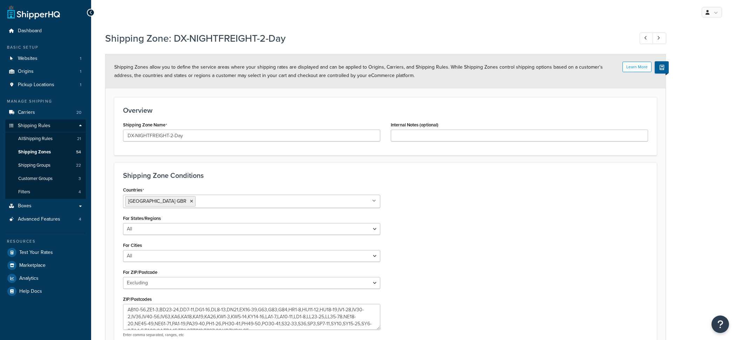
select select "excluding"
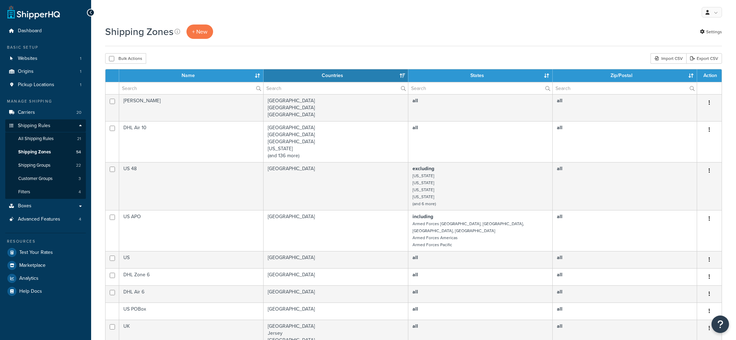
select select "15"
type input "DG10 9DX"
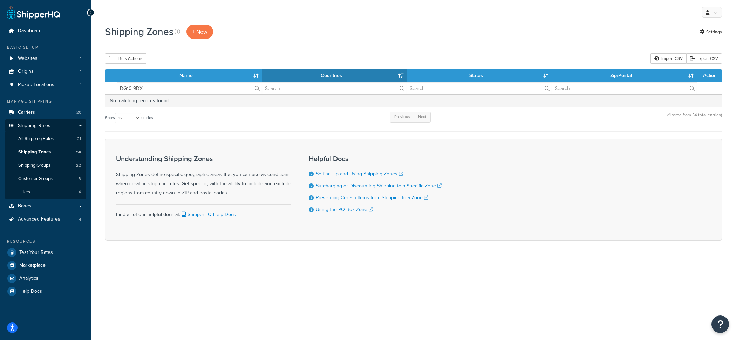
click at [192, 86] on input "DG10 9DX" at bounding box center [189, 88] width 145 height 12
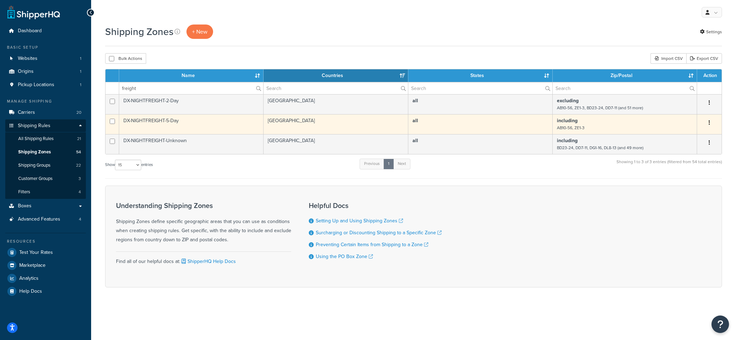
type input "freight"
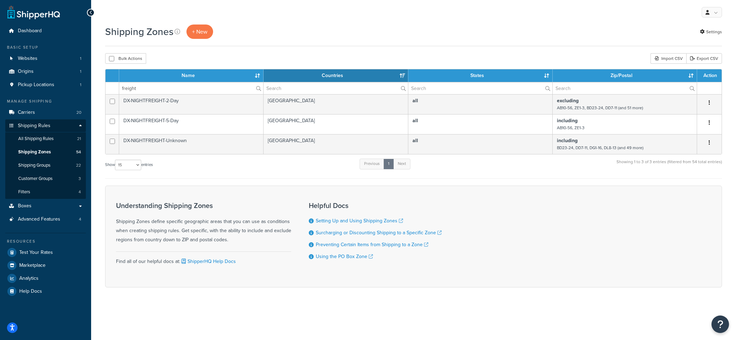
click at [254, 128] on td "DX-NIGHTFREIGHT-5-Day" at bounding box center [191, 124] width 144 height 20
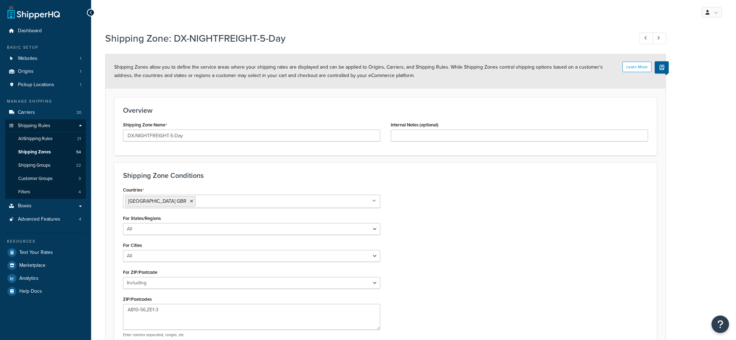
select select "including"
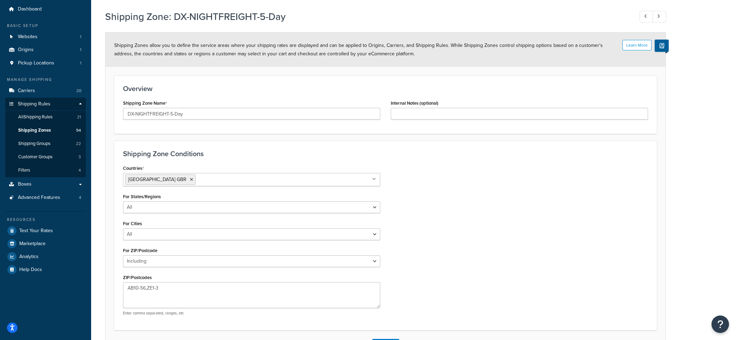
scroll to position [21, 0]
